Goal: Navigation & Orientation: Understand site structure

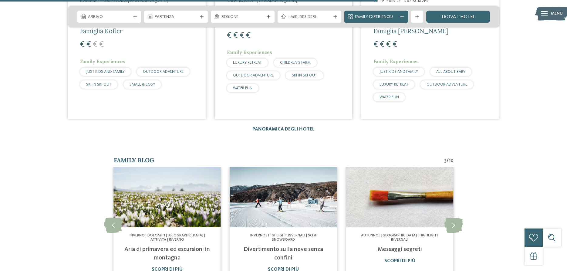
scroll to position [1114, 0]
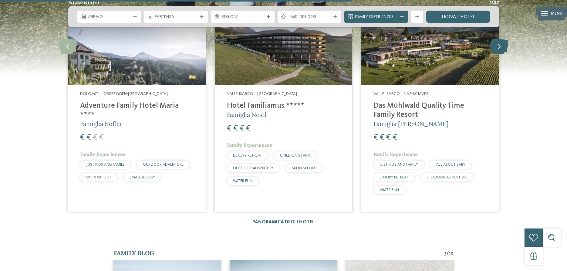
click at [497, 50] on icon at bounding box center [499, 46] width 18 height 15
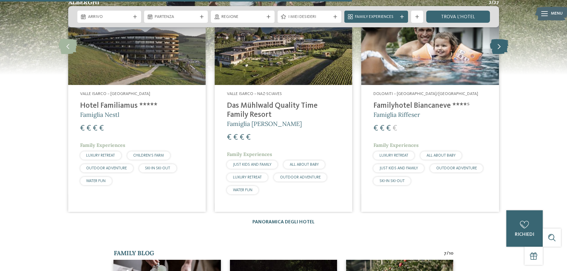
click at [496, 47] on icon at bounding box center [499, 46] width 18 height 15
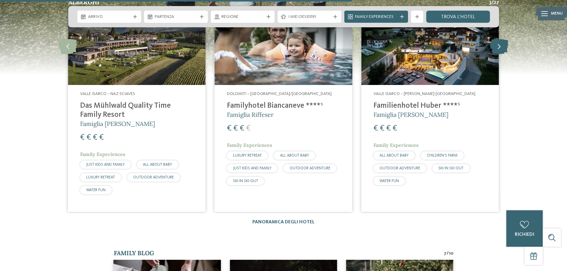
click at [496, 47] on icon at bounding box center [499, 46] width 18 height 15
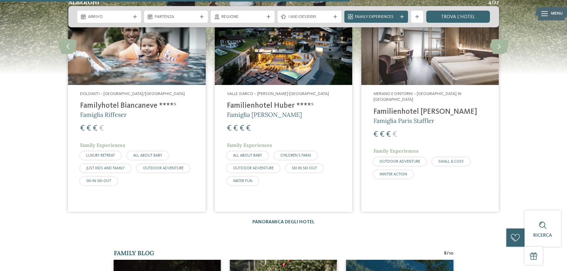
scroll to position [1083, 0]
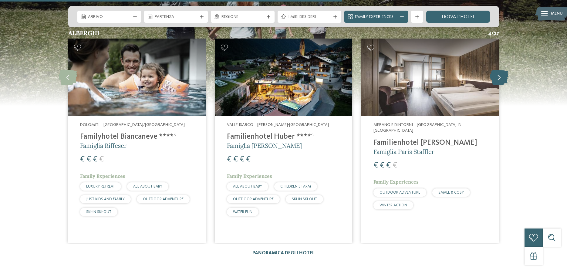
click at [500, 73] on icon at bounding box center [499, 76] width 18 height 15
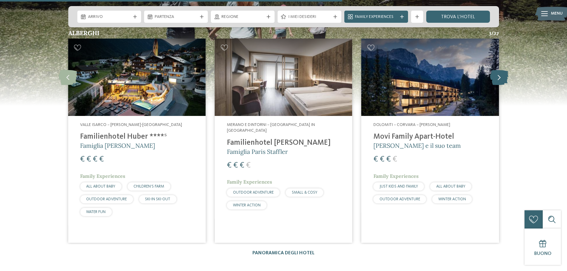
click at [500, 73] on icon at bounding box center [499, 76] width 18 height 15
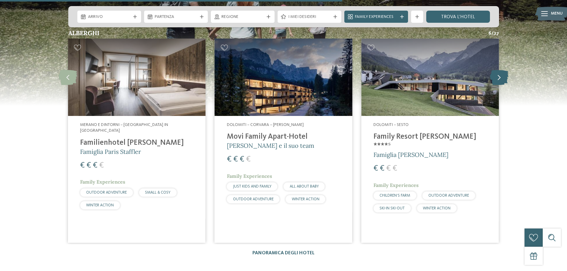
click at [500, 73] on icon at bounding box center [499, 76] width 18 height 15
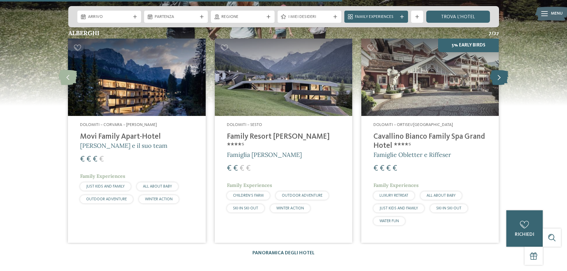
click at [500, 73] on icon at bounding box center [499, 76] width 18 height 15
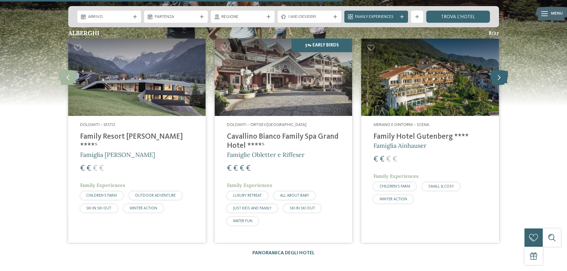
click at [500, 73] on icon at bounding box center [499, 76] width 18 height 15
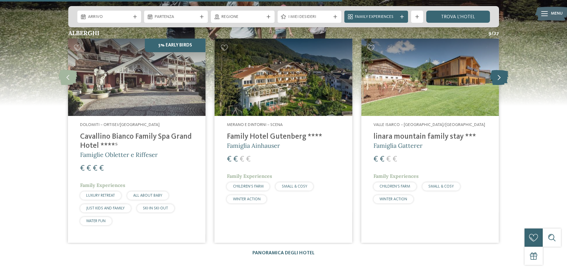
click at [500, 73] on icon at bounding box center [499, 76] width 18 height 15
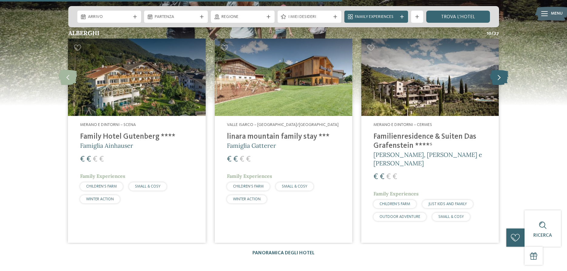
click at [500, 73] on icon at bounding box center [499, 76] width 18 height 15
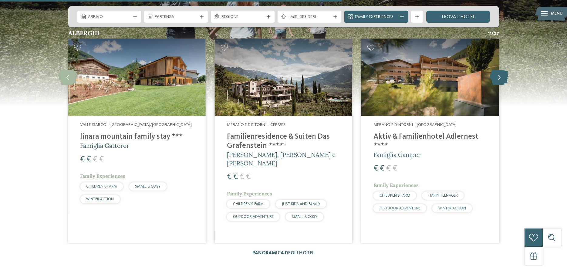
click at [500, 73] on icon at bounding box center [499, 76] width 18 height 15
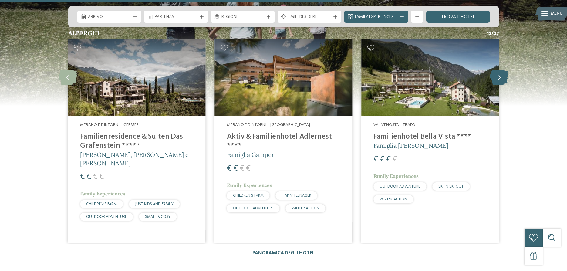
click at [500, 73] on icon at bounding box center [499, 76] width 18 height 15
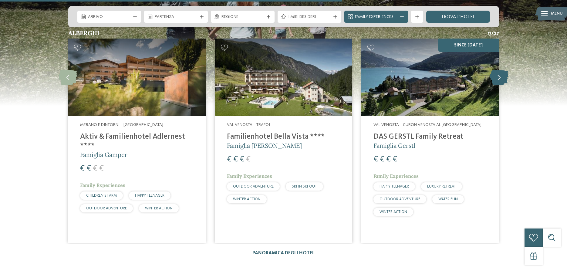
click at [500, 73] on icon at bounding box center [499, 76] width 18 height 15
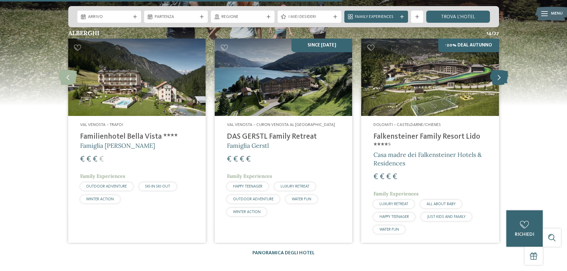
click at [500, 73] on icon at bounding box center [499, 76] width 18 height 15
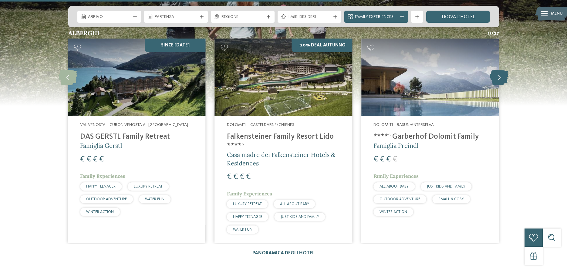
click at [500, 73] on icon at bounding box center [499, 76] width 18 height 15
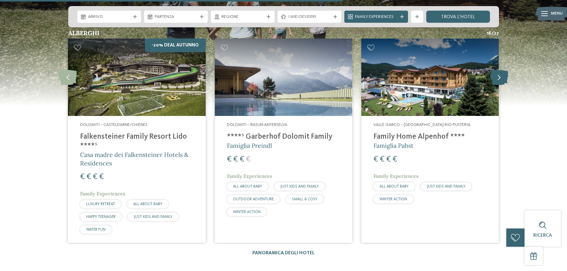
click at [500, 73] on icon at bounding box center [499, 76] width 18 height 15
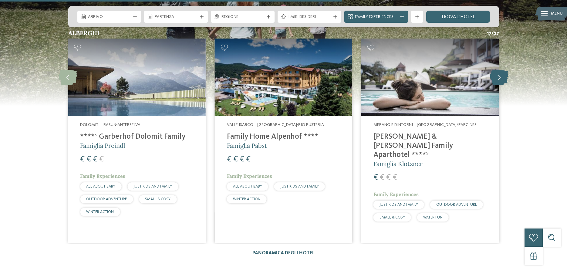
click at [500, 73] on icon at bounding box center [499, 76] width 18 height 15
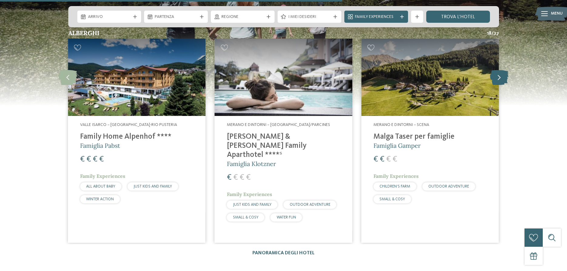
click at [500, 73] on icon at bounding box center [499, 76] width 18 height 15
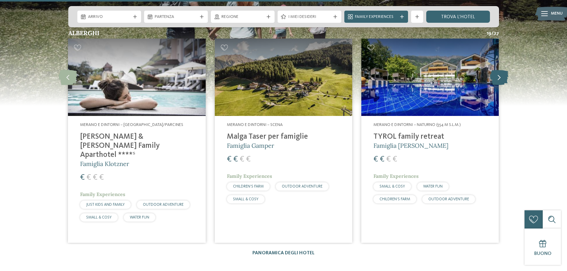
click at [500, 73] on icon at bounding box center [499, 76] width 18 height 15
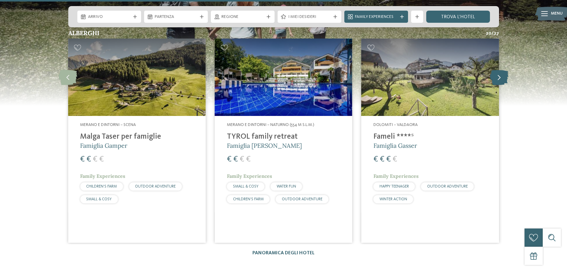
click at [500, 73] on icon at bounding box center [499, 76] width 18 height 15
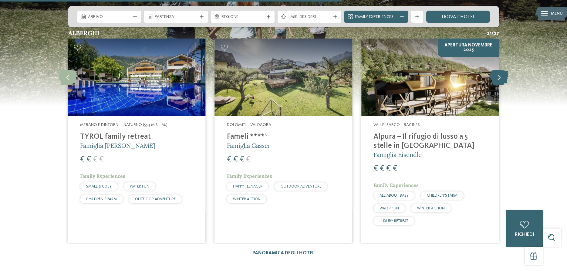
click at [500, 73] on icon at bounding box center [499, 76] width 18 height 15
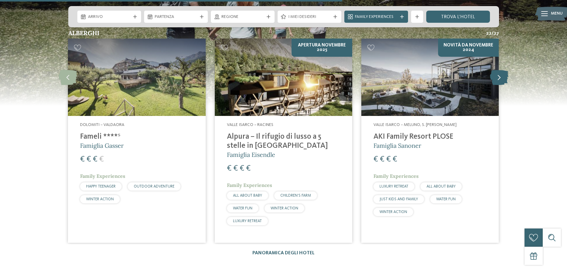
click at [500, 73] on icon at bounding box center [499, 76] width 18 height 15
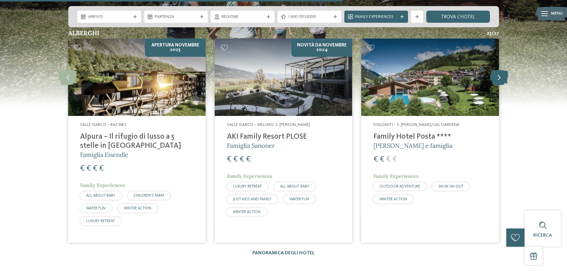
click at [500, 73] on icon at bounding box center [499, 76] width 18 height 15
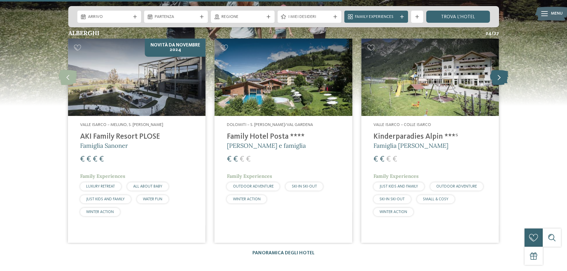
click at [500, 73] on icon at bounding box center [499, 76] width 18 height 15
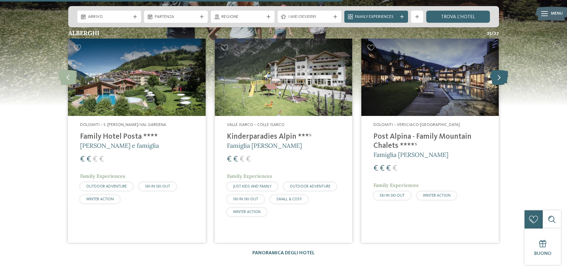
click at [500, 73] on icon at bounding box center [499, 76] width 18 height 15
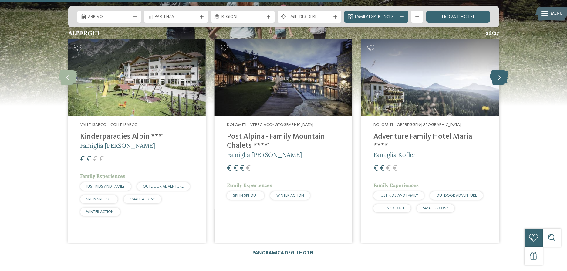
click at [498, 74] on icon at bounding box center [499, 76] width 18 height 15
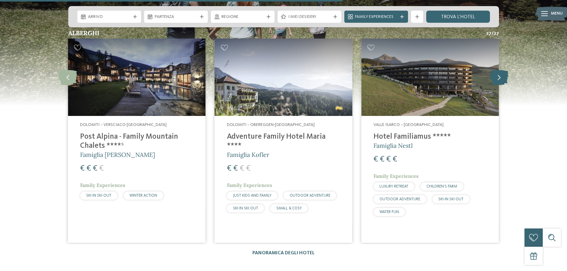
click at [498, 74] on icon at bounding box center [499, 76] width 18 height 15
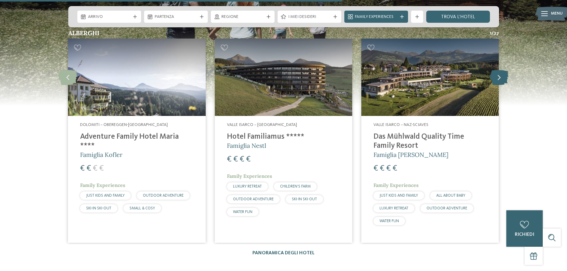
click at [498, 75] on icon at bounding box center [499, 76] width 18 height 15
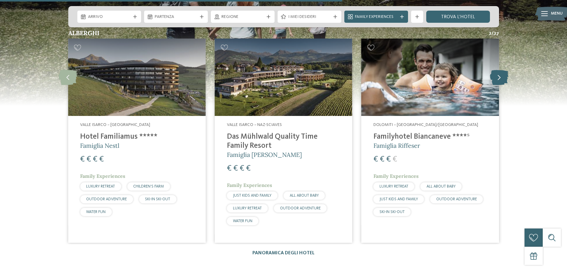
click at [498, 75] on icon at bounding box center [499, 76] width 18 height 15
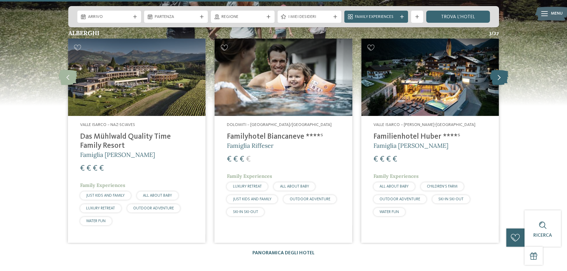
click at [498, 75] on icon at bounding box center [499, 76] width 18 height 15
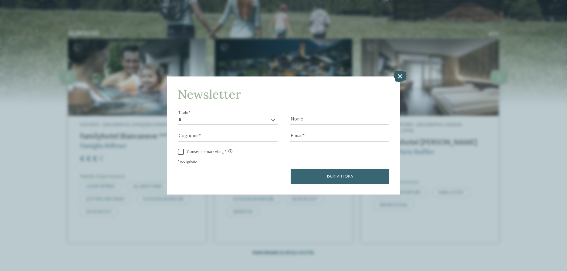
click at [397, 78] on icon at bounding box center [399, 76] width 13 height 11
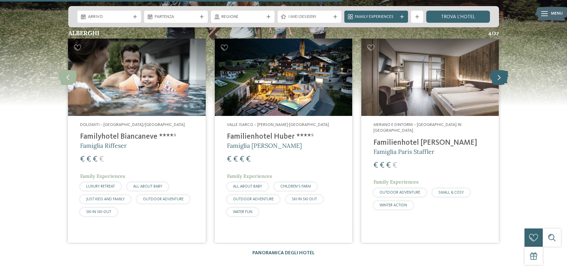
click at [506, 79] on icon at bounding box center [499, 76] width 18 height 15
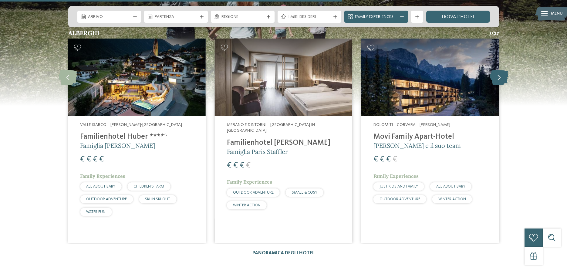
click at [506, 79] on icon at bounding box center [499, 76] width 18 height 15
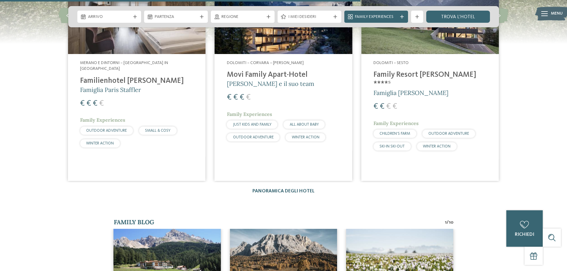
scroll to position [1052, 0]
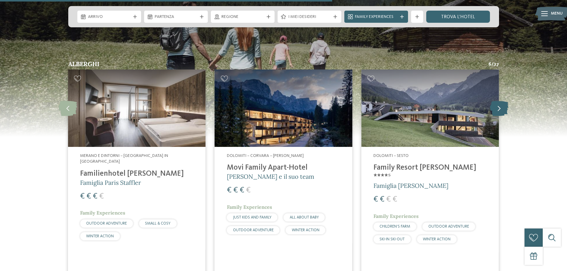
click at [496, 111] on icon at bounding box center [499, 107] width 18 height 15
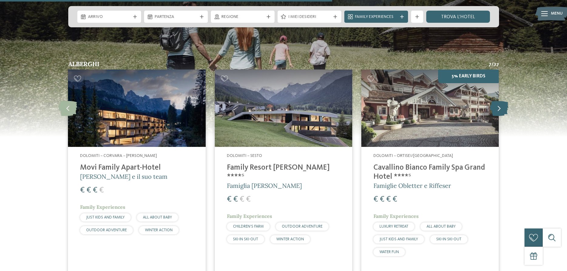
click at [496, 111] on icon at bounding box center [499, 107] width 18 height 15
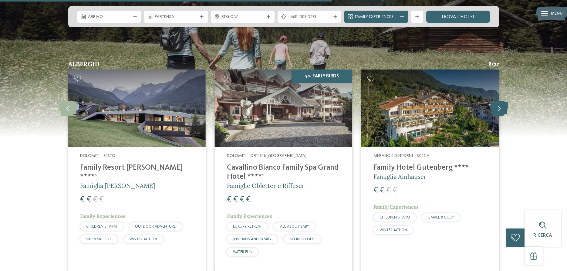
click at [496, 111] on icon at bounding box center [499, 107] width 18 height 15
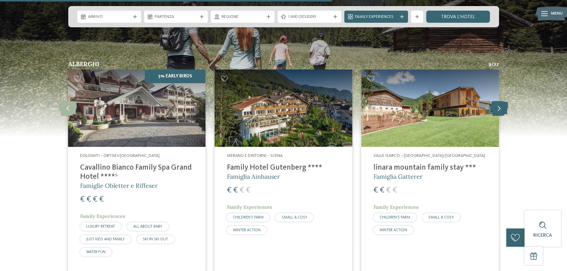
click at [496, 111] on icon at bounding box center [499, 107] width 18 height 15
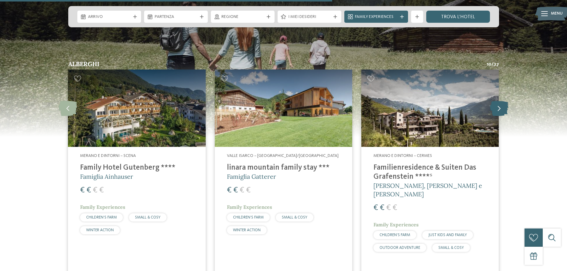
click at [496, 111] on icon at bounding box center [499, 107] width 18 height 15
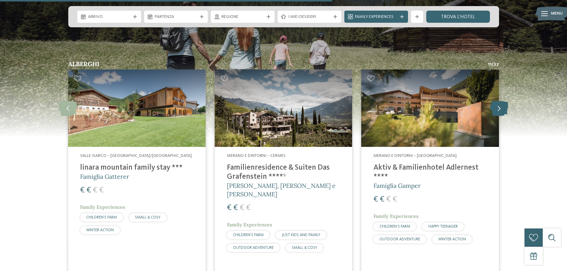
click at [496, 111] on icon at bounding box center [499, 107] width 18 height 15
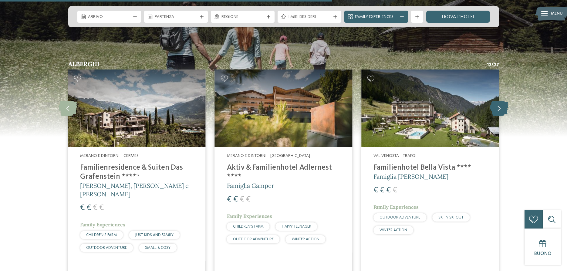
click at [496, 111] on icon at bounding box center [499, 107] width 18 height 15
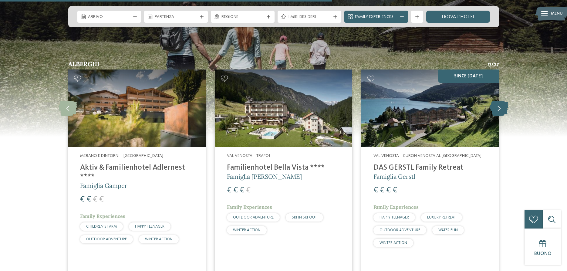
click at [496, 111] on icon at bounding box center [499, 107] width 18 height 15
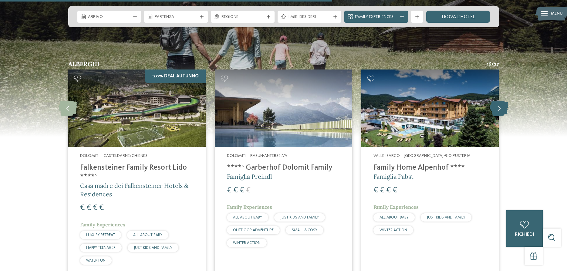
click at [501, 112] on icon at bounding box center [499, 107] width 18 height 15
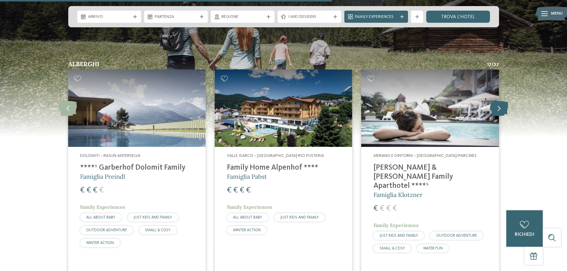
click at [501, 112] on icon at bounding box center [499, 107] width 18 height 15
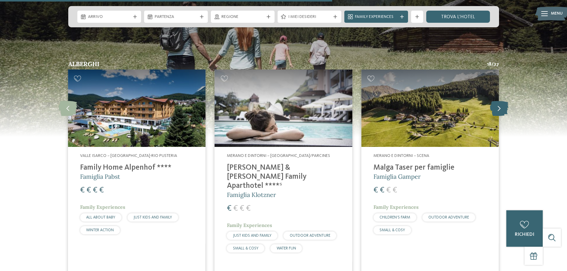
click at [501, 112] on icon at bounding box center [499, 107] width 18 height 15
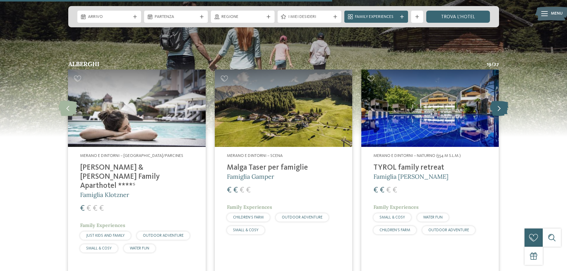
click at [501, 112] on icon at bounding box center [499, 107] width 18 height 15
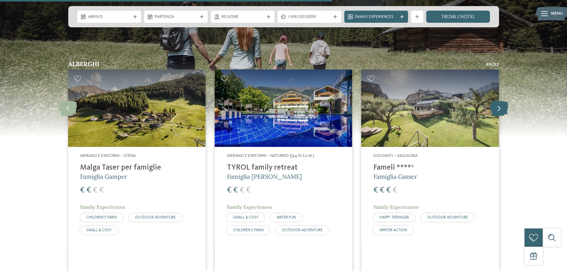
click at [501, 112] on icon at bounding box center [499, 107] width 18 height 15
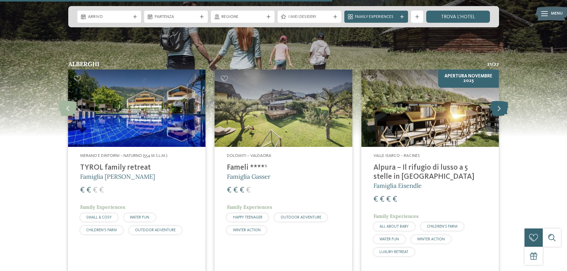
click at [501, 112] on icon at bounding box center [499, 107] width 18 height 15
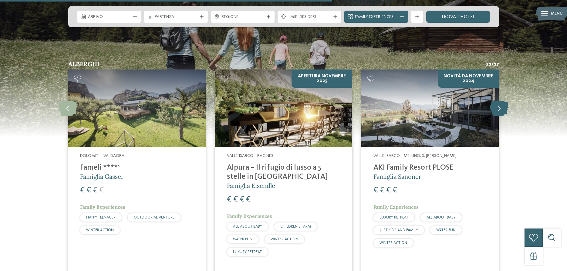
click at [501, 112] on icon at bounding box center [499, 107] width 18 height 15
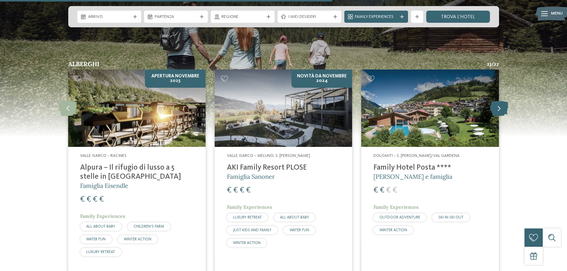
click at [501, 112] on icon at bounding box center [499, 107] width 18 height 15
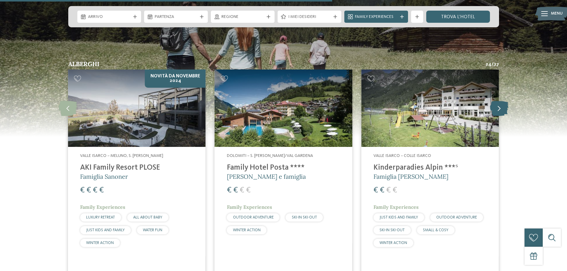
click at [501, 112] on icon at bounding box center [499, 107] width 18 height 15
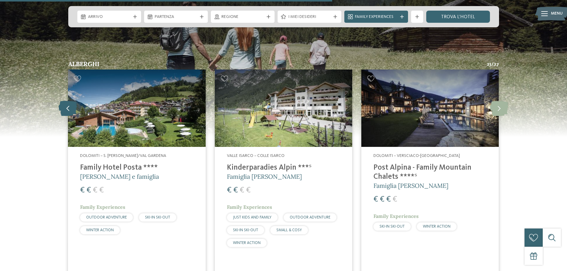
click at [76, 109] on icon at bounding box center [68, 107] width 18 height 15
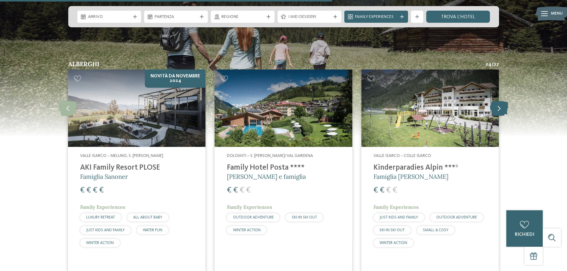
click at [495, 109] on icon at bounding box center [499, 107] width 18 height 15
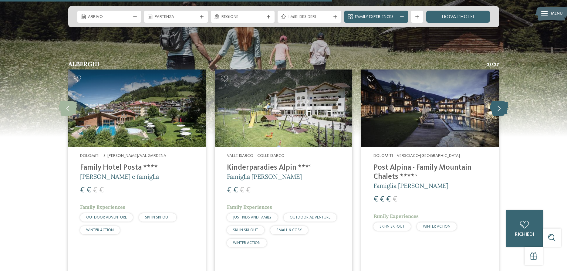
click at [495, 109] on icon at bounding box center [499, 107] width 18 height 15
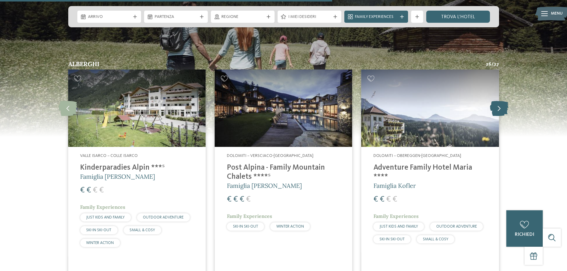
click at [495, 109] on icon at bounding box center [499, 107] width 18 height 15
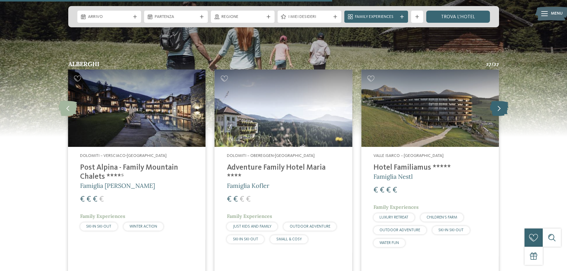
click at [495, 109] on icon at bounding box center [499, 107] width 18 height 15
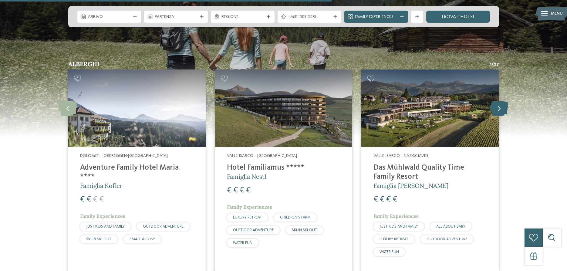
click at [493, 108] on icon at bounding box center [499, 107] width 18 height 15
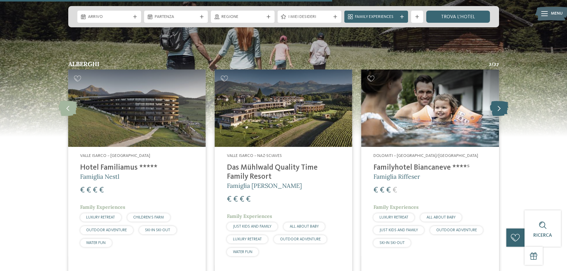
click at [492, 108] on icon at bounding box center [499, 107] width 18 height 15
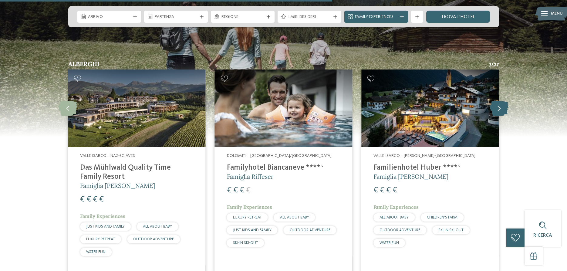
click at [492, 108] on icon at bounding box center [499, 107] width 18 height 15
